Goal: Check status

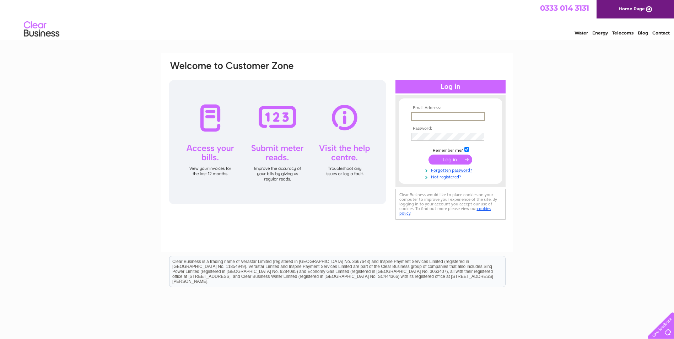
click at [415, 115] on input "text" at bounding box center [448, 116] width 74 height 9
type input "william.drake@btinternet.com"
click at [449, 158] on input "submit" at bounding box center [451, 160] width 44 height 10
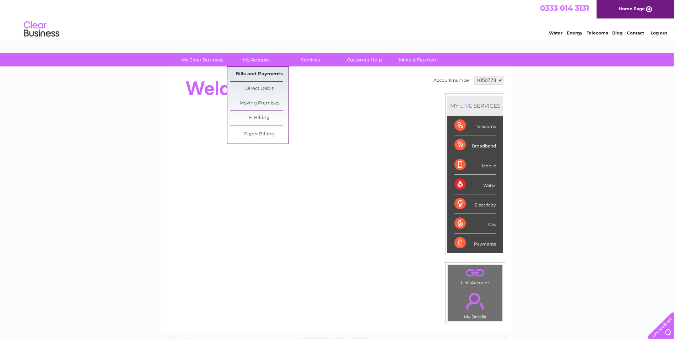
click at [262, 72] on link "Bills and Payments" at bounding box center [259, 74] width 59 height 14
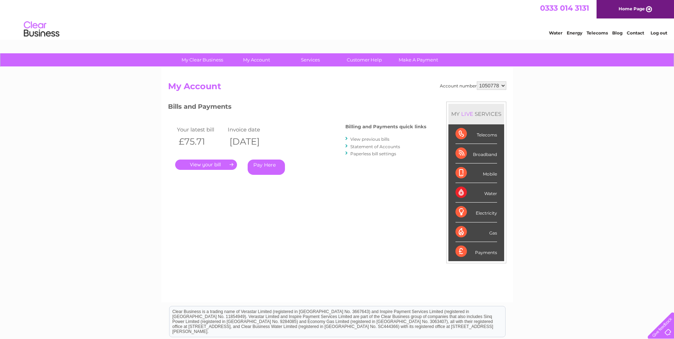
click at [213, 164] on link "." at bounding box center [206, 165] width 62 height 10
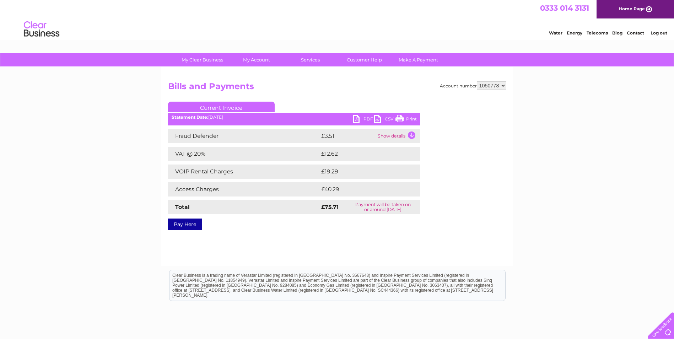
click at [355, 117] on link "PDF" at bounding box center [363, 120] width 21 height 10
